Goal: Find specific page/section: Find specific page/section

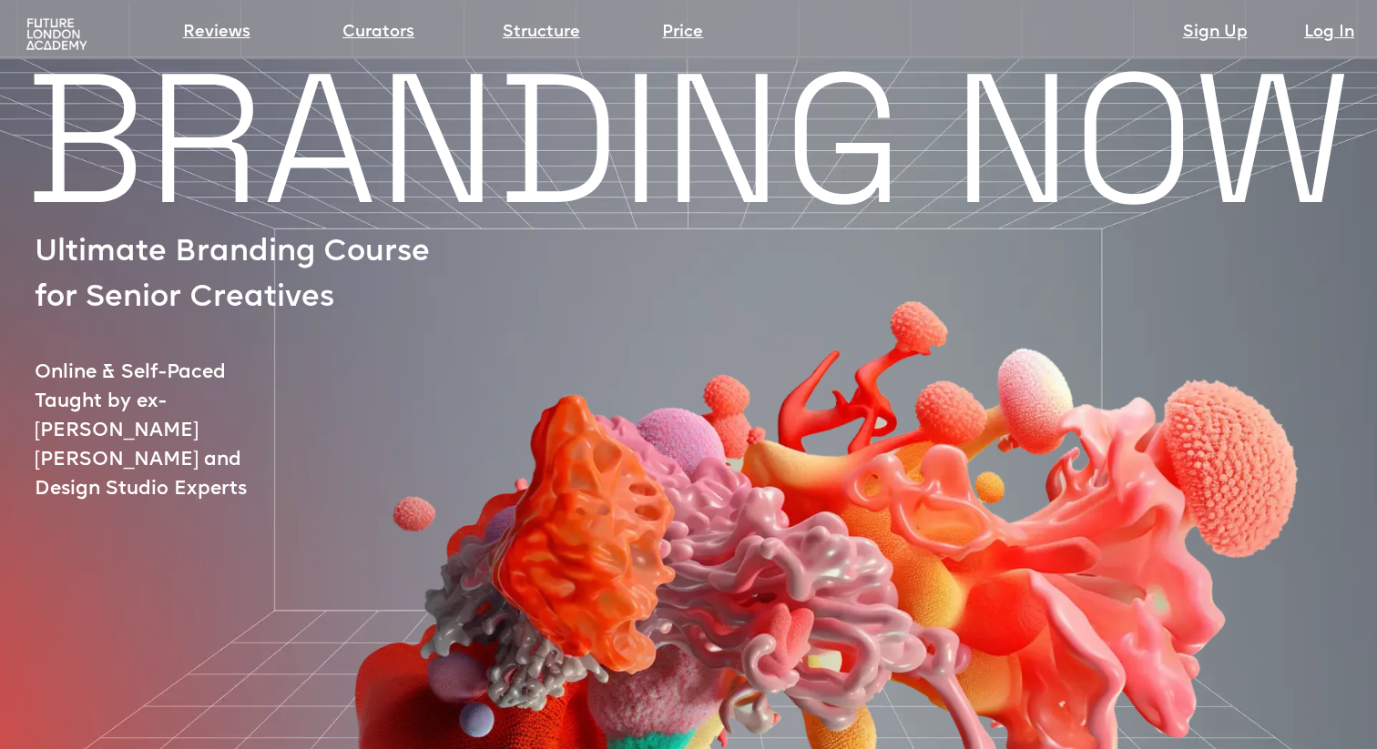
click at [62, 36] on img at bounding box center [56, 34] width 67 height 35
click at [378, 30] on link "Curators" at bounding box center [378, 32] width 72 height 25
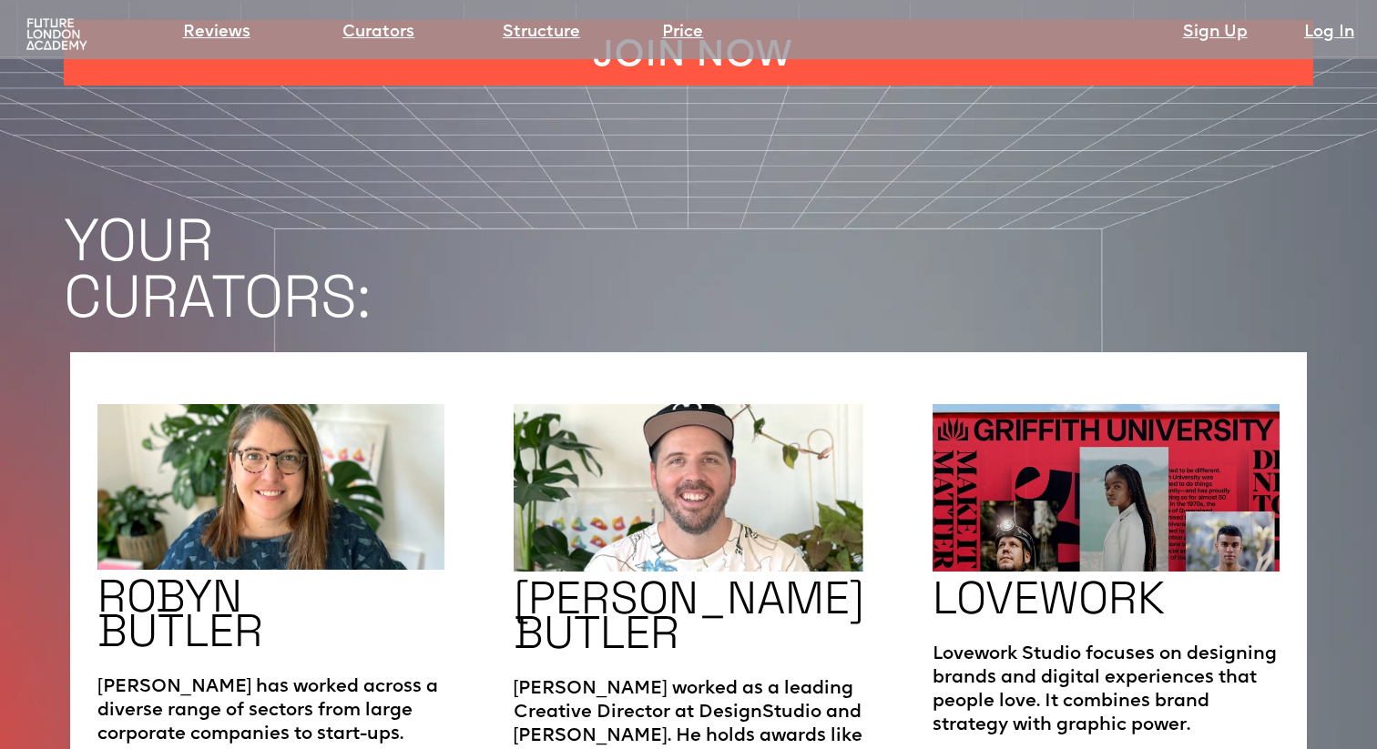
click at [61, 25] on img at bounding box center [56, 34] width 67 height 35
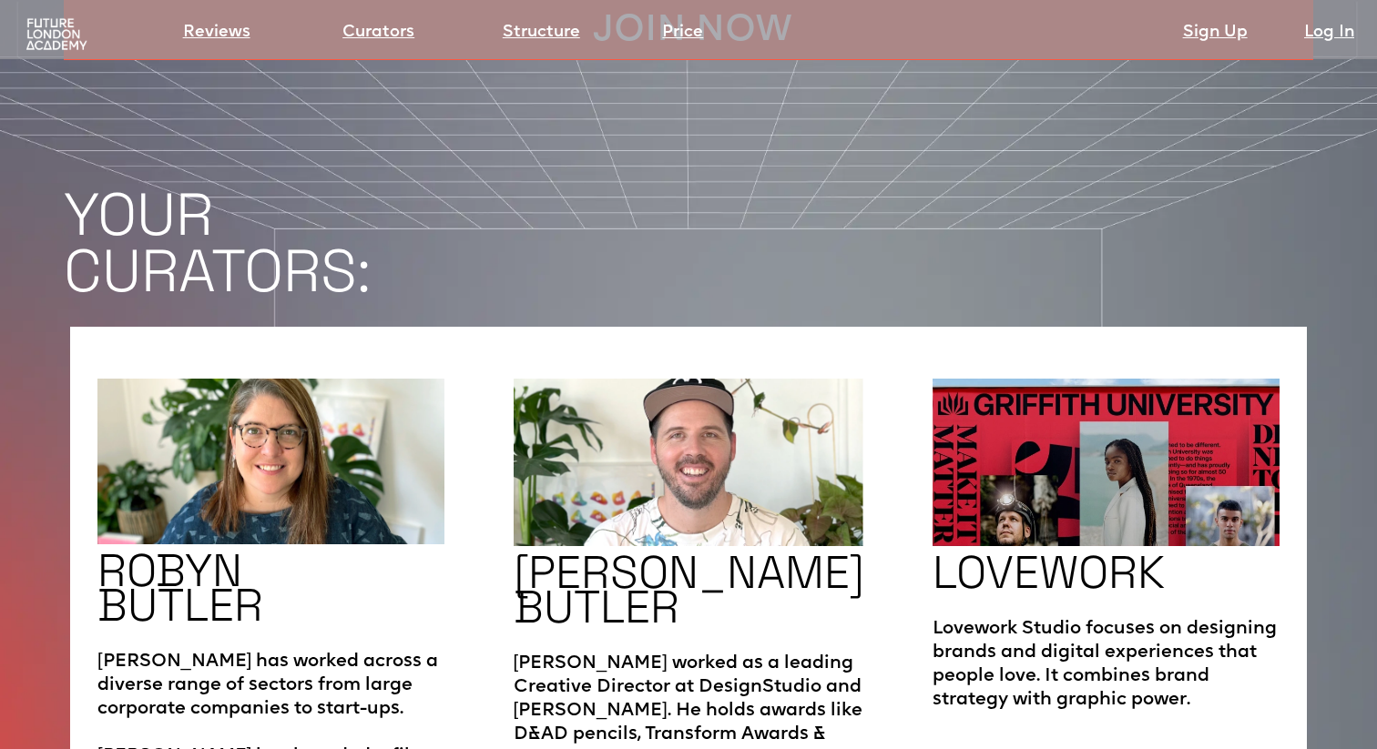
scroll to position [2776, 0]
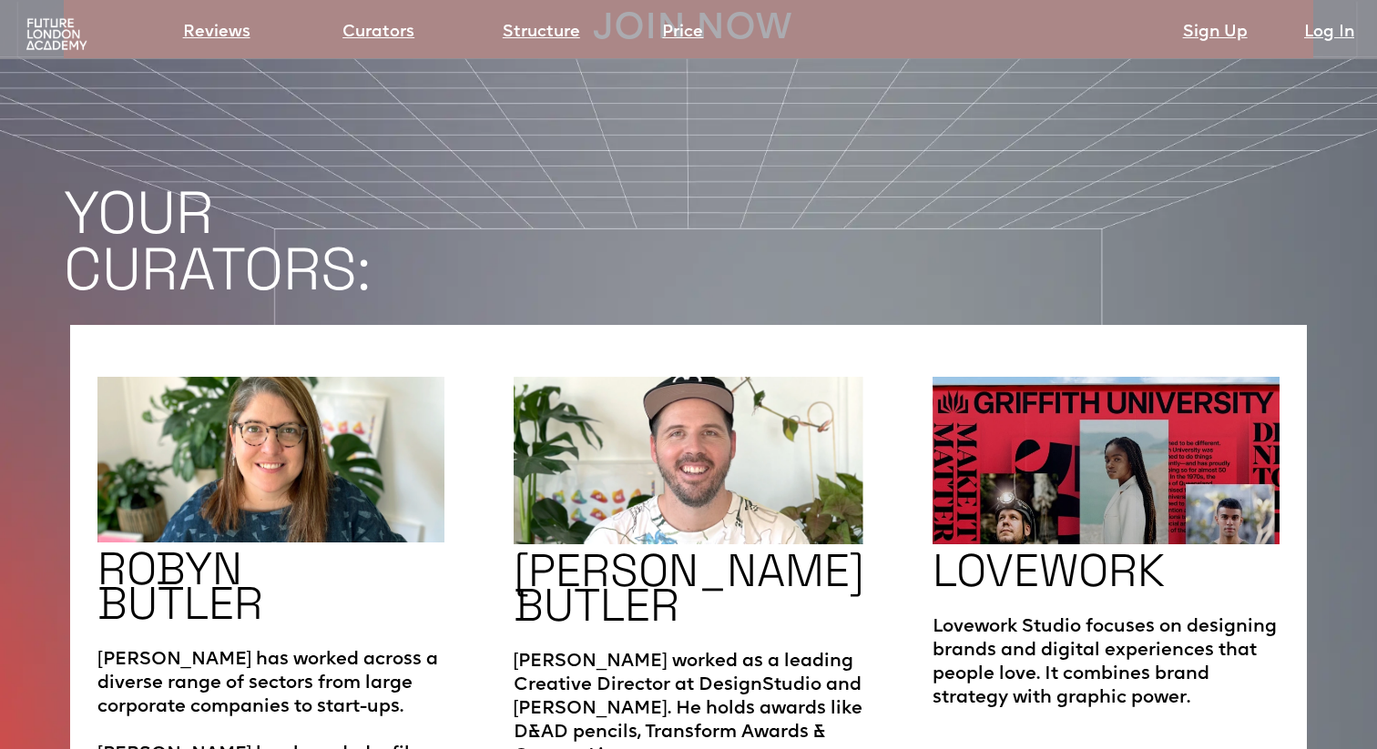
click at [64, 25] on img at bounding box center [56, 34] width 67 height 35
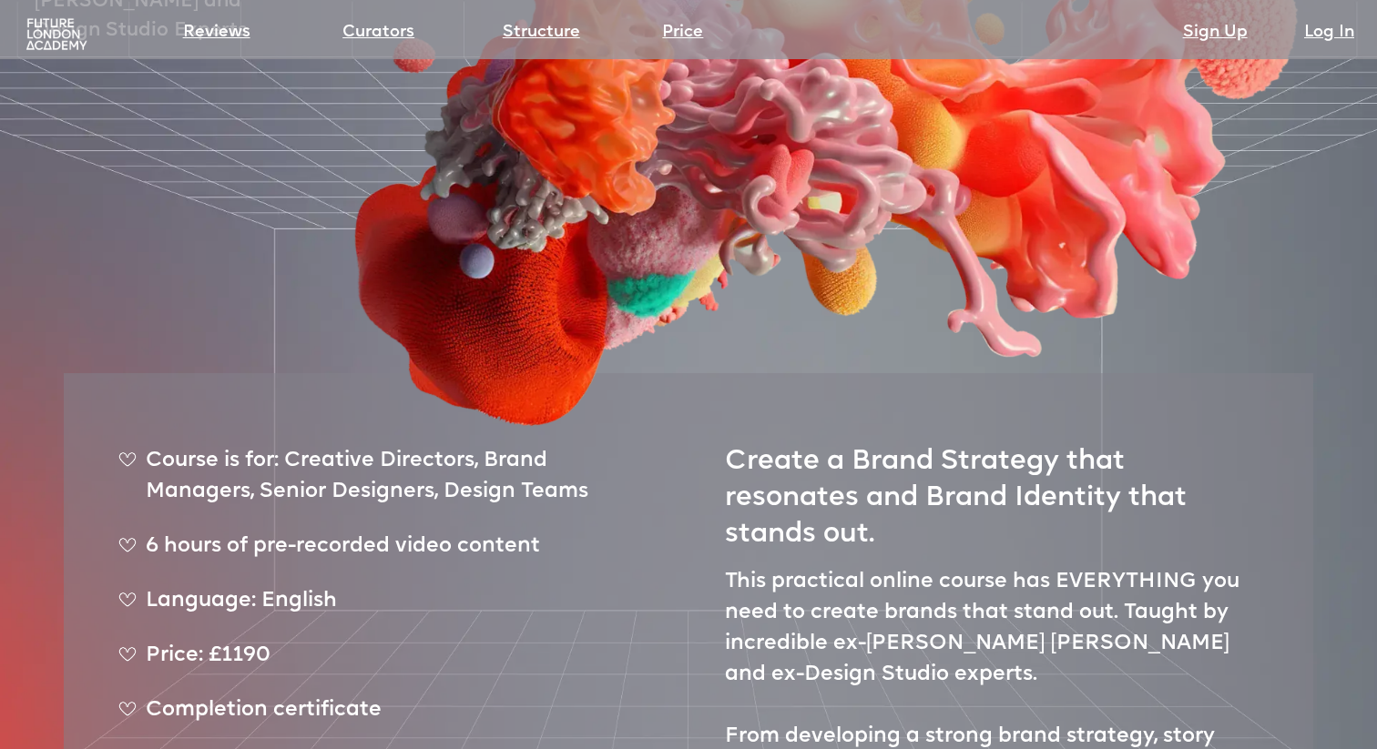
scroll to position [0, 0]
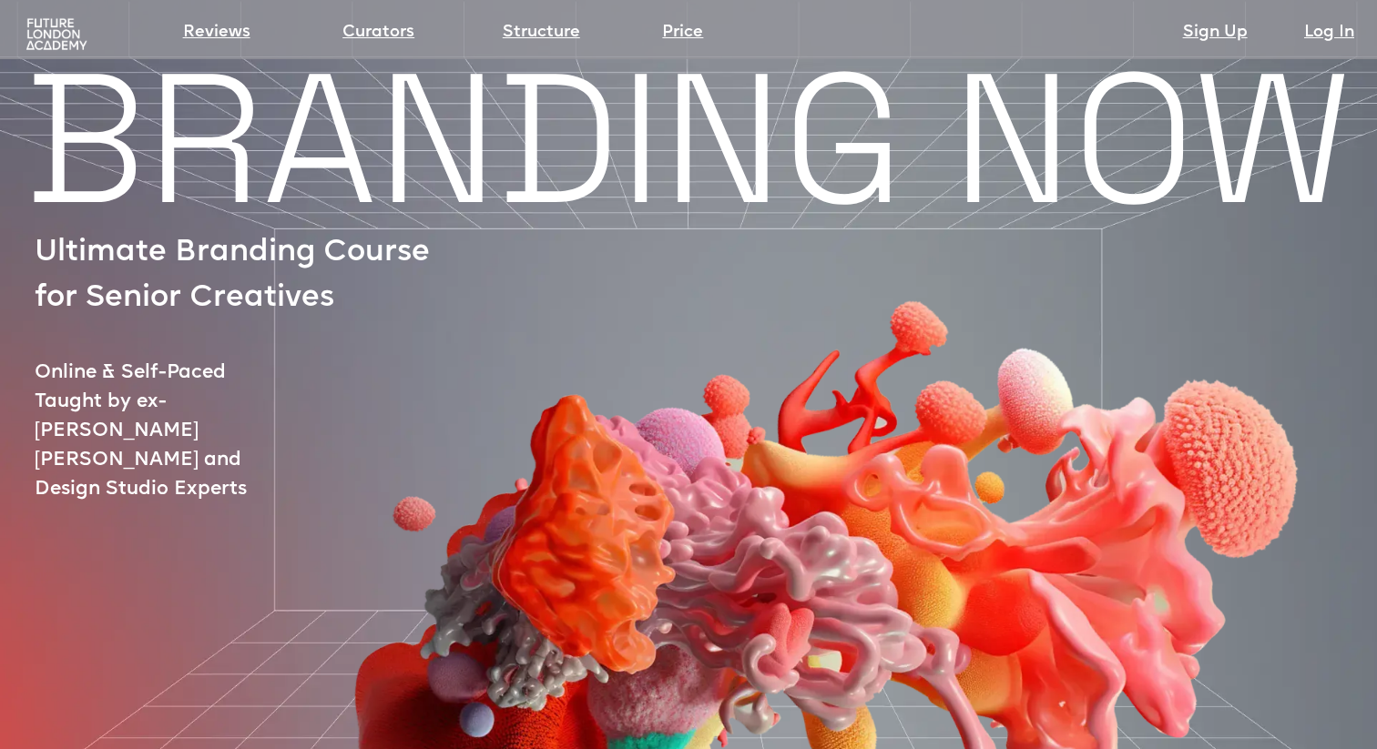
click at [44, 18] on img at bounding box center [56, 34] width 67 height 35
click at [65, 27] on img at bounding box center [56, 34] width 67 height 35
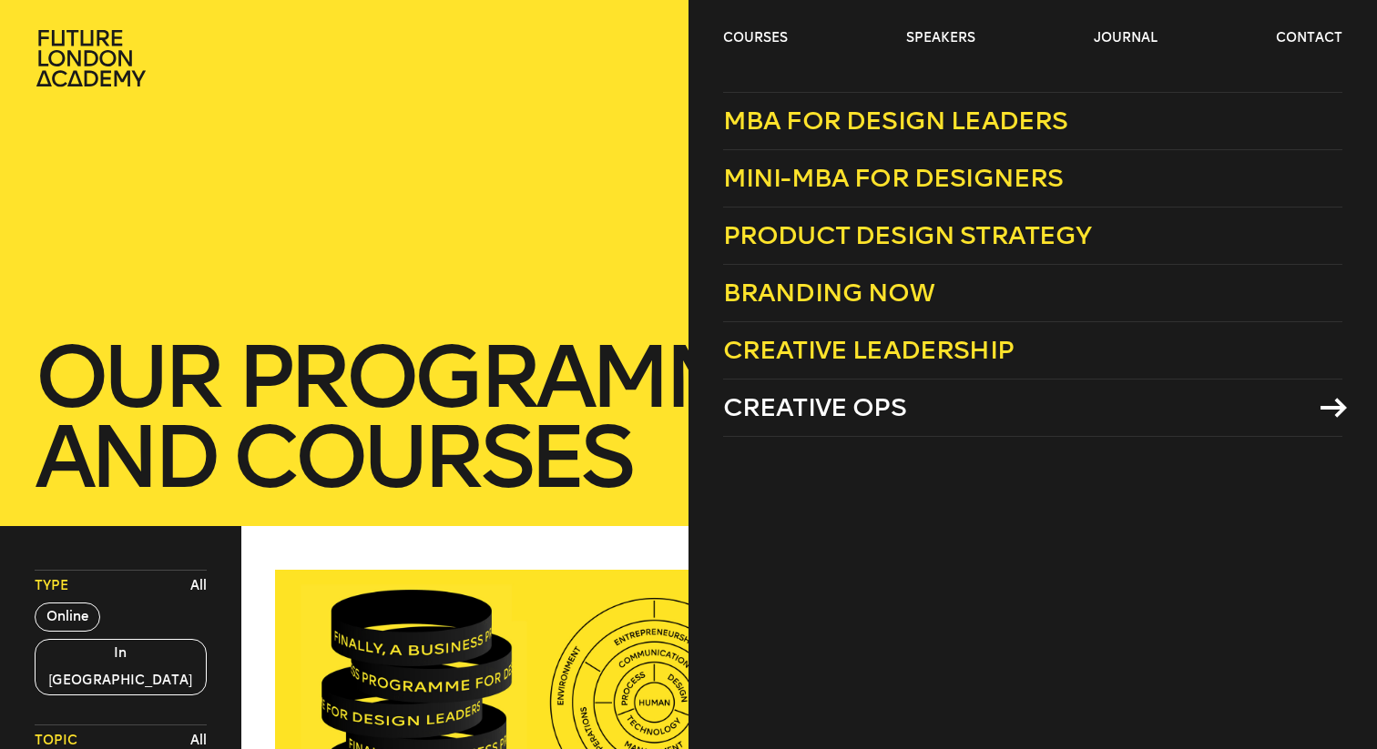
click at [853, 402] on span "Creative Ops" at bounding box center [814, 407] width 183 height 30
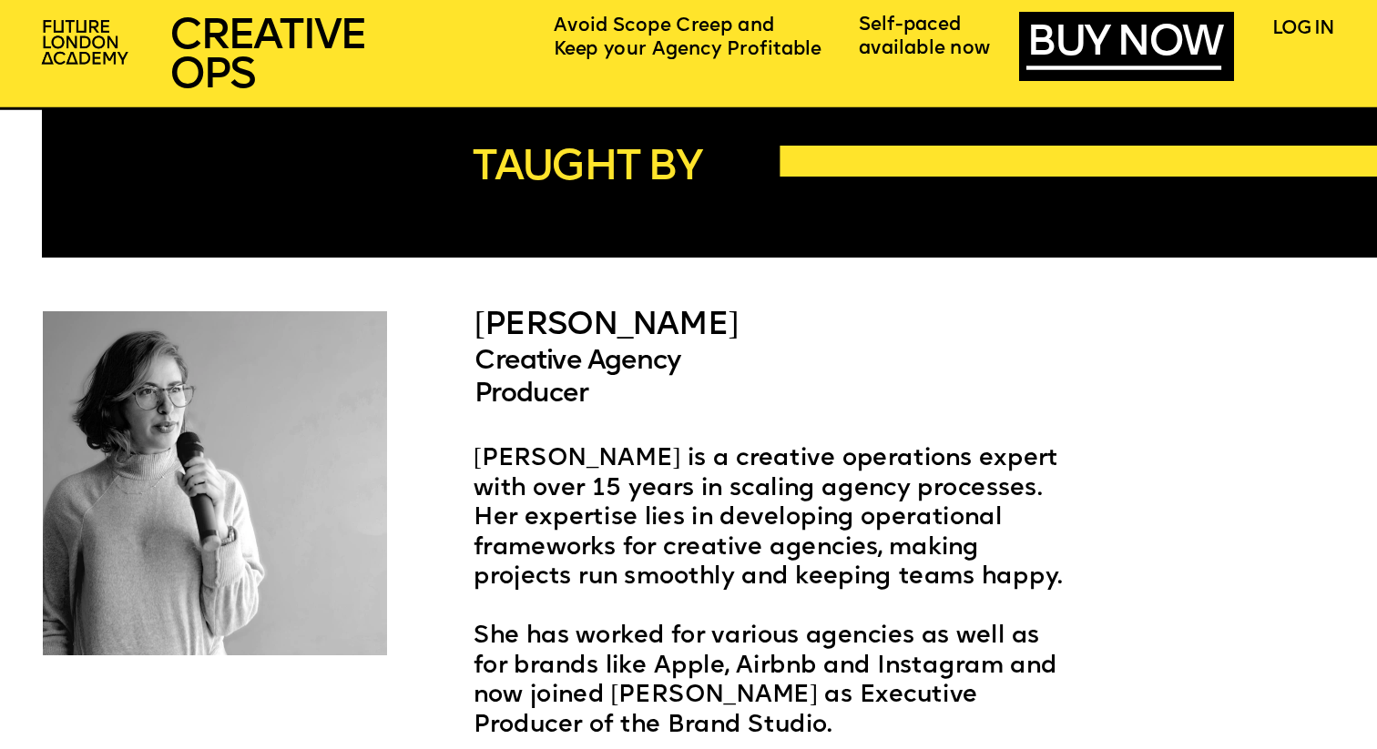
scroll to position [3596, 0]
